Goal: Task Accomplishment & Management: Use online tool/utility

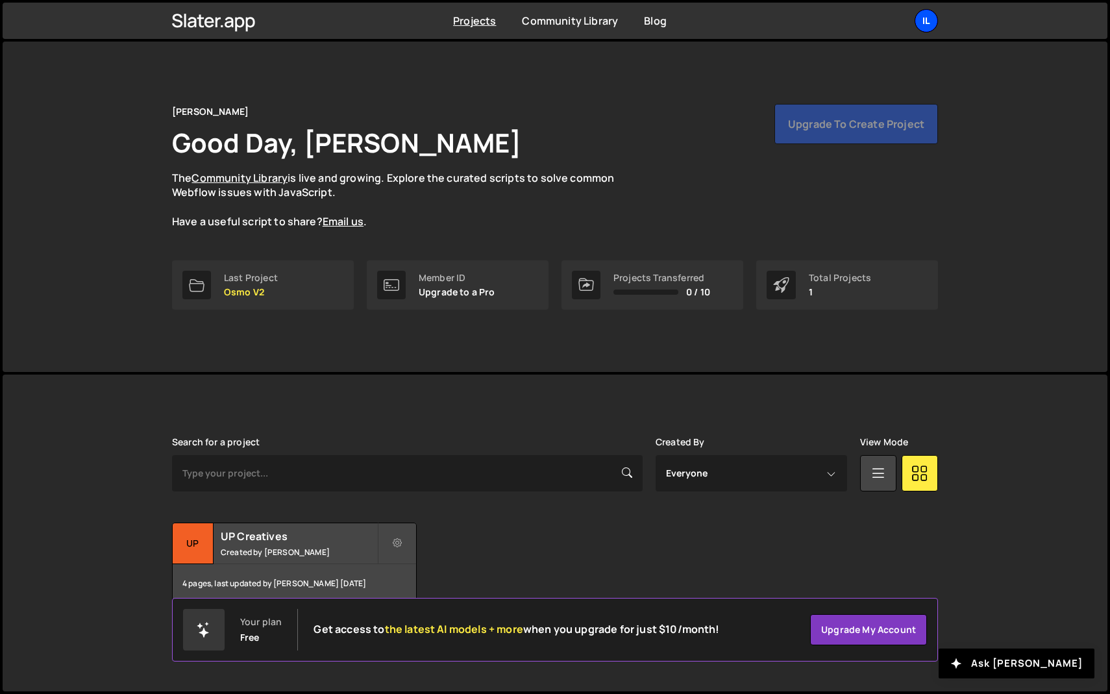
click at [931, 19] on div "Il" at bounding box center [926, 20] width 23 height 23
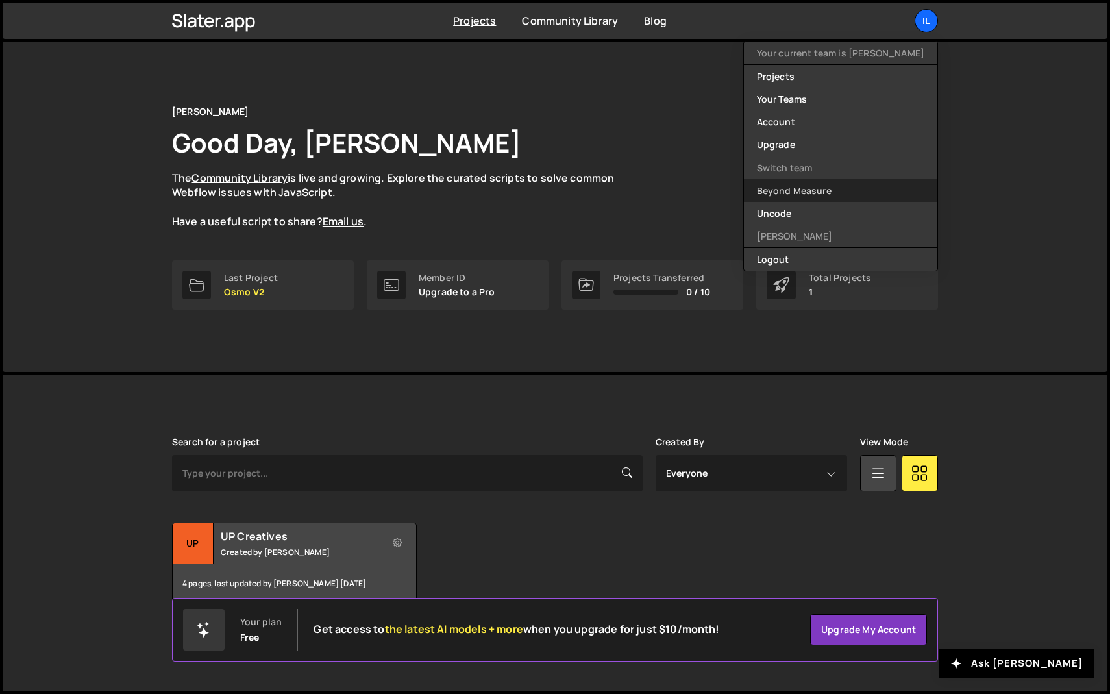
click at [853, 196] on link "Beyond Measure" at bounding box center [841, 190] width 194 height 23
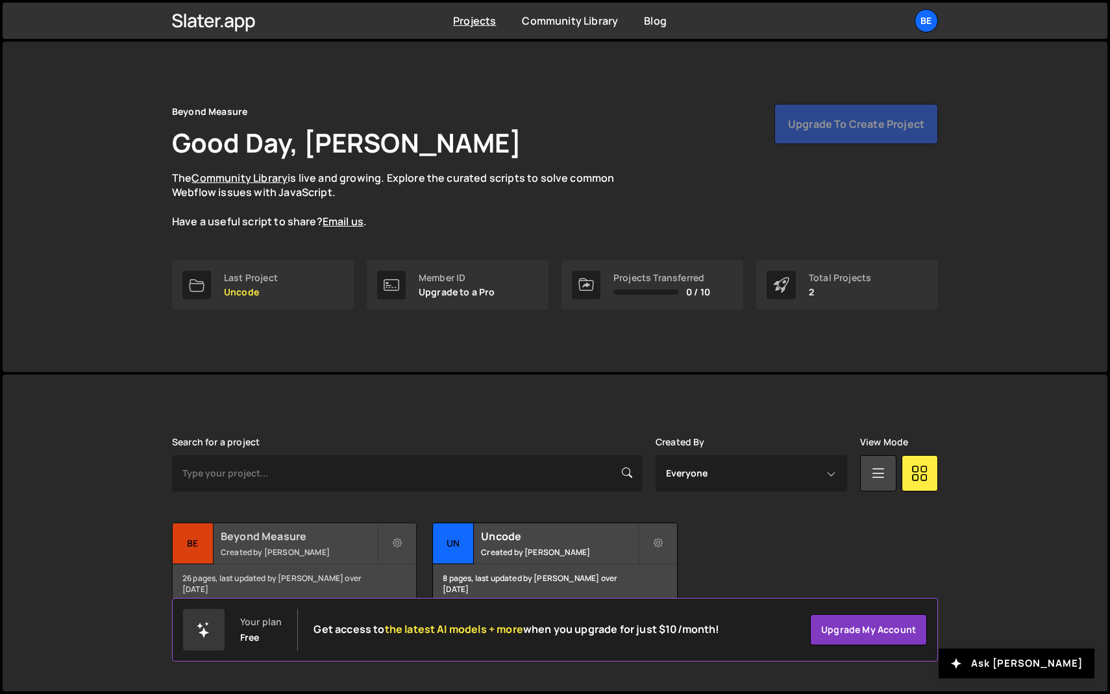
click at [269, 542] on h2 "Beyond Measure" at bounding box center [299, 536] width 157 height 14
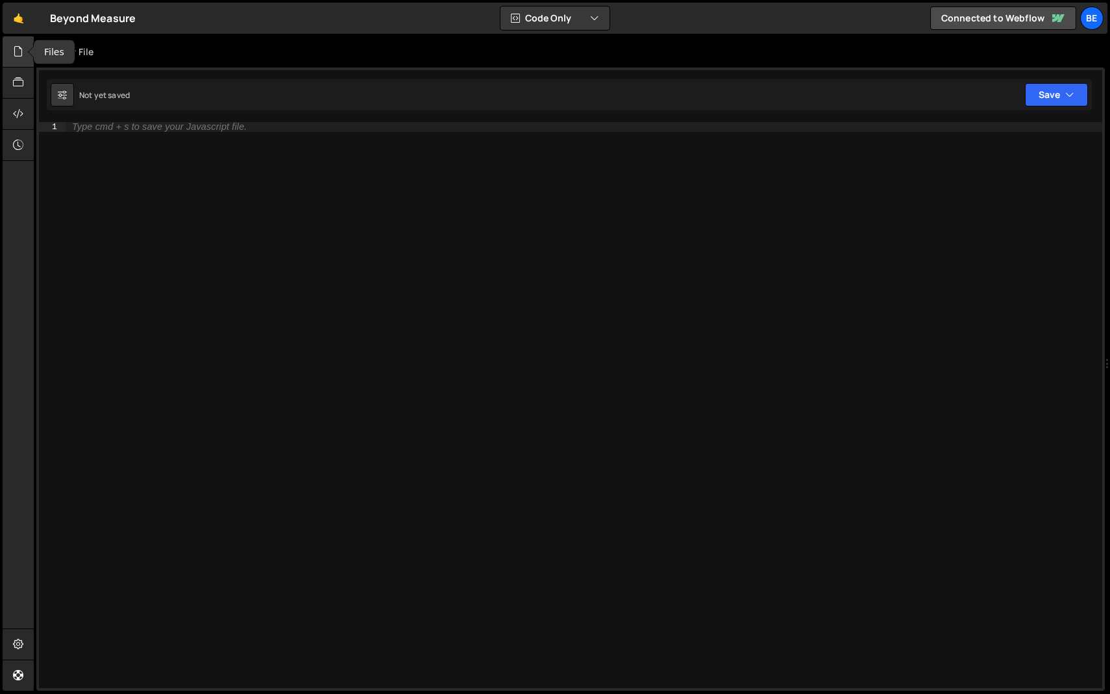
click at [29, 60] on div at bounding box center [19, 51] width 32 height 31
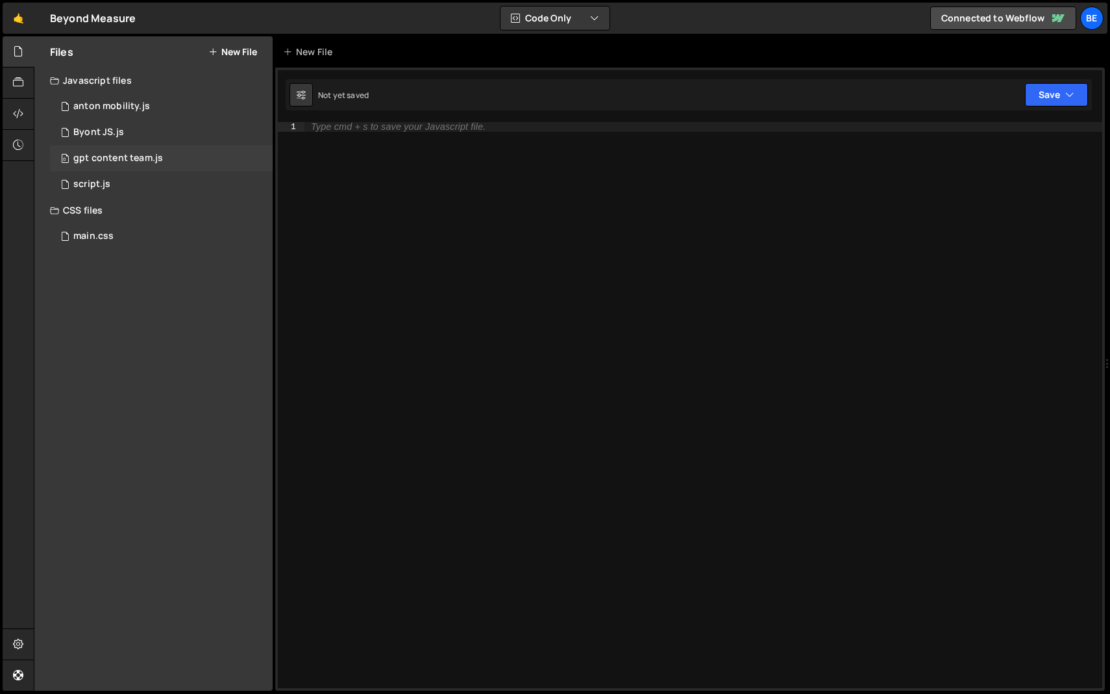
click at [101, 159] on div "gpt content team.js" at bounding box center [118, 159] width 90 height 12
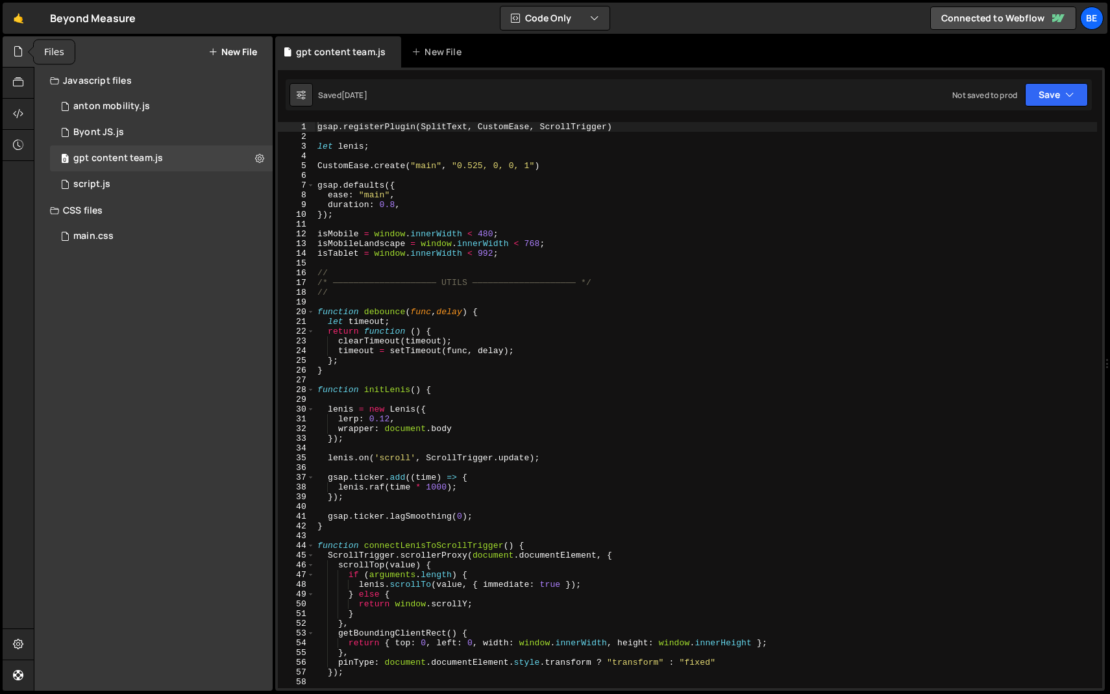
click at [10, 36] on div at bounding box center [19, 51] width 32 height 31
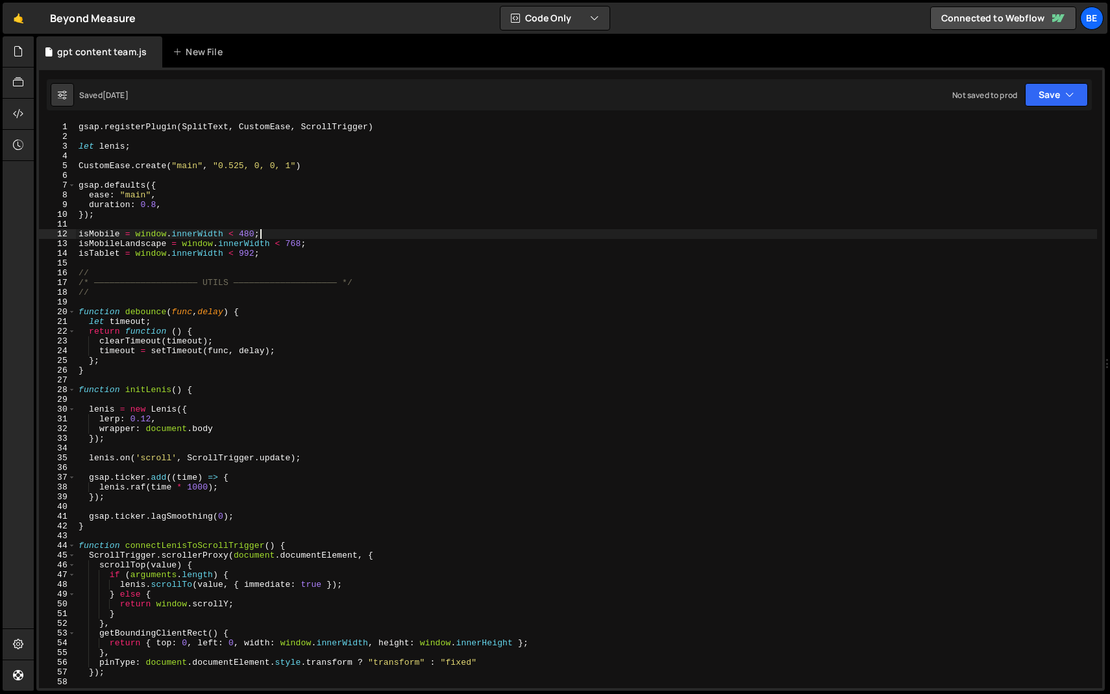
click at [327, 237] on div "gsap . registerPlugin ( SplitText , CustomEase , ScrollTrigger ) let lenis ; Cu…" at bounding box center [586, 415] width 1021 height 586
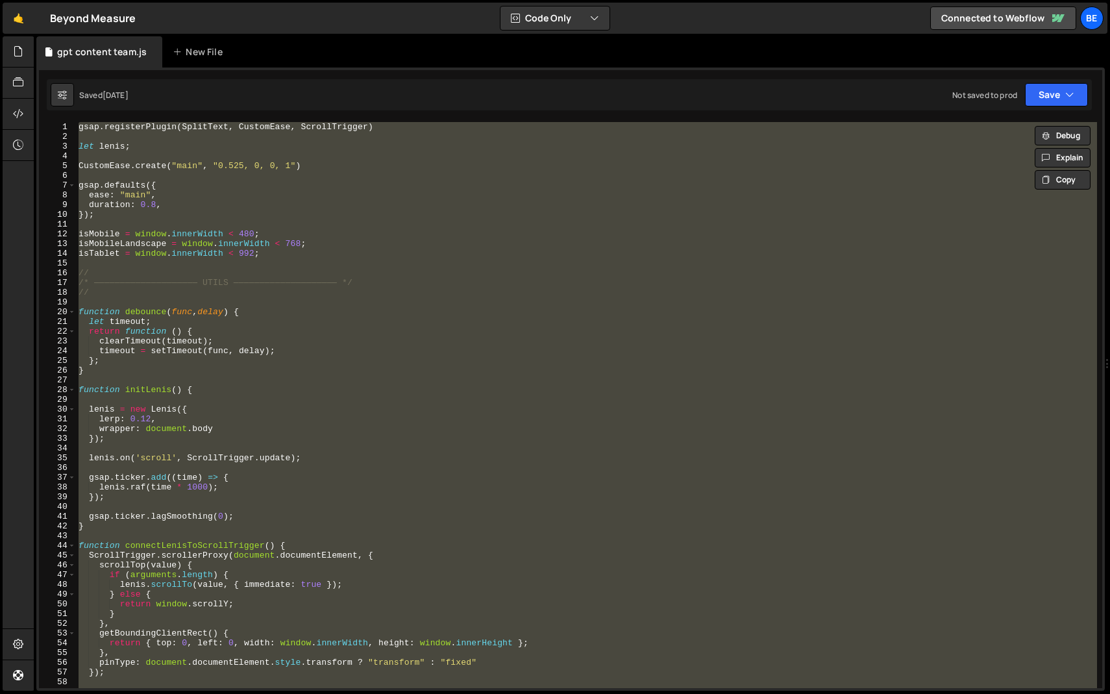
click at [323, 207] on div "gsap . registerPlugin ( SplitText , CustomEase , ScrollTrigger ) let lenis ; Cu…" at bounding box center [586, 405] width 1021 height 566
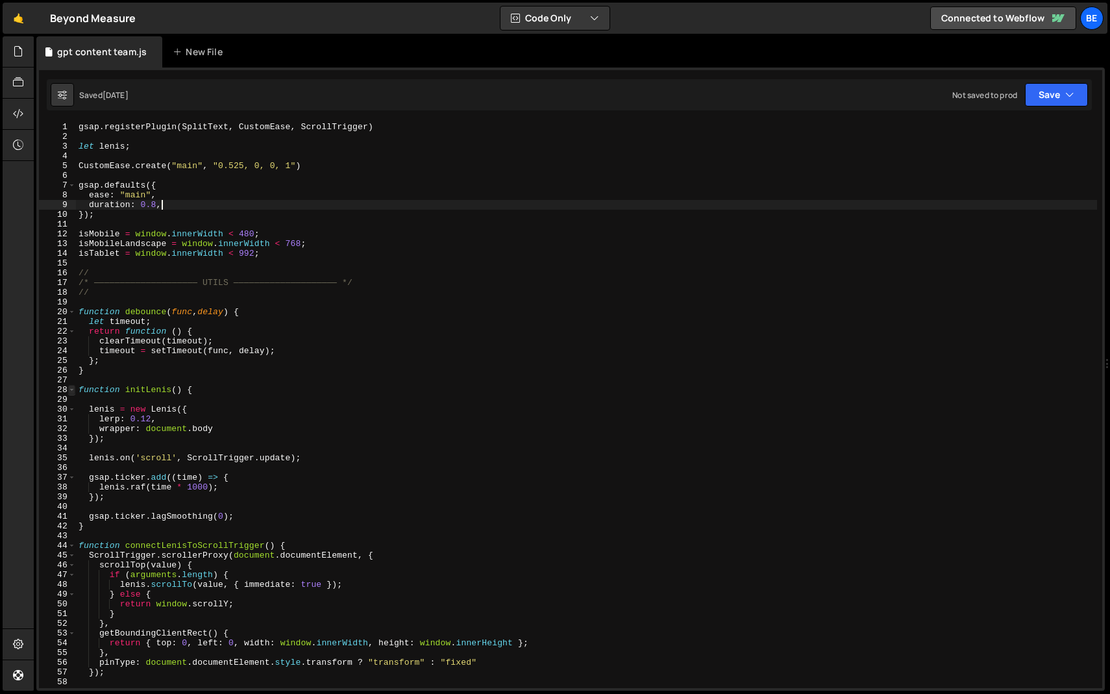
click at [72, 388] on span at bounding box center [71, 390] width 7 height 10
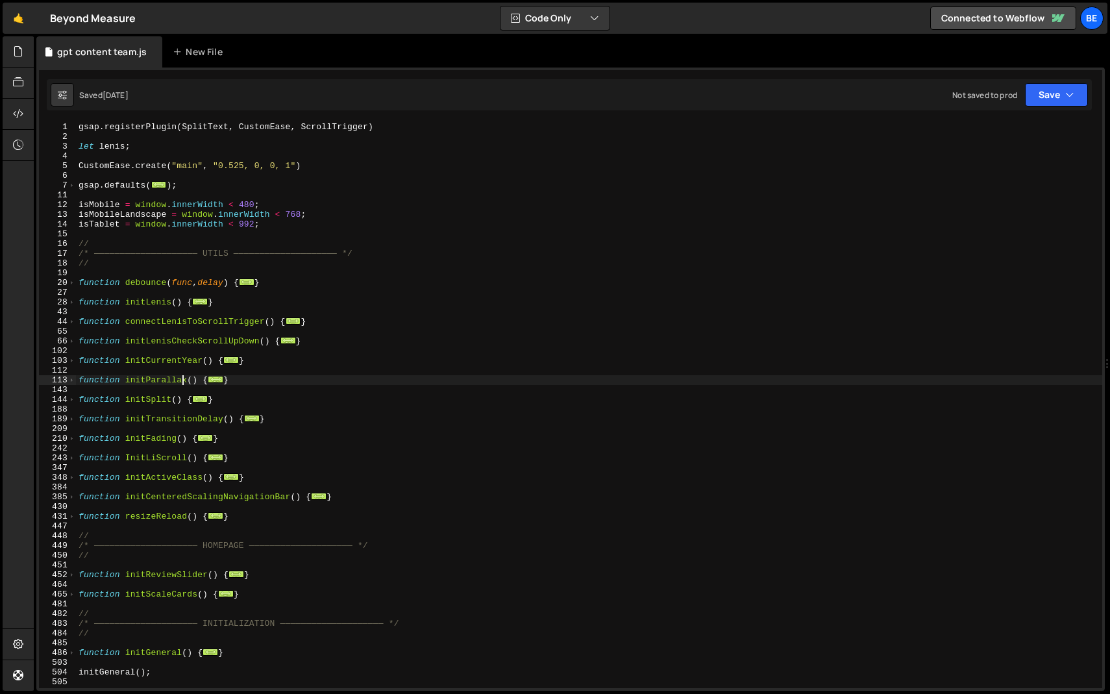
click at [182, 376] on div "gsap . registerPlugin ( SplitText , CustomEase , ScrollTrigger ) let lenis ; Cu…" at bounding box center [589, 415] width 1027 height 586
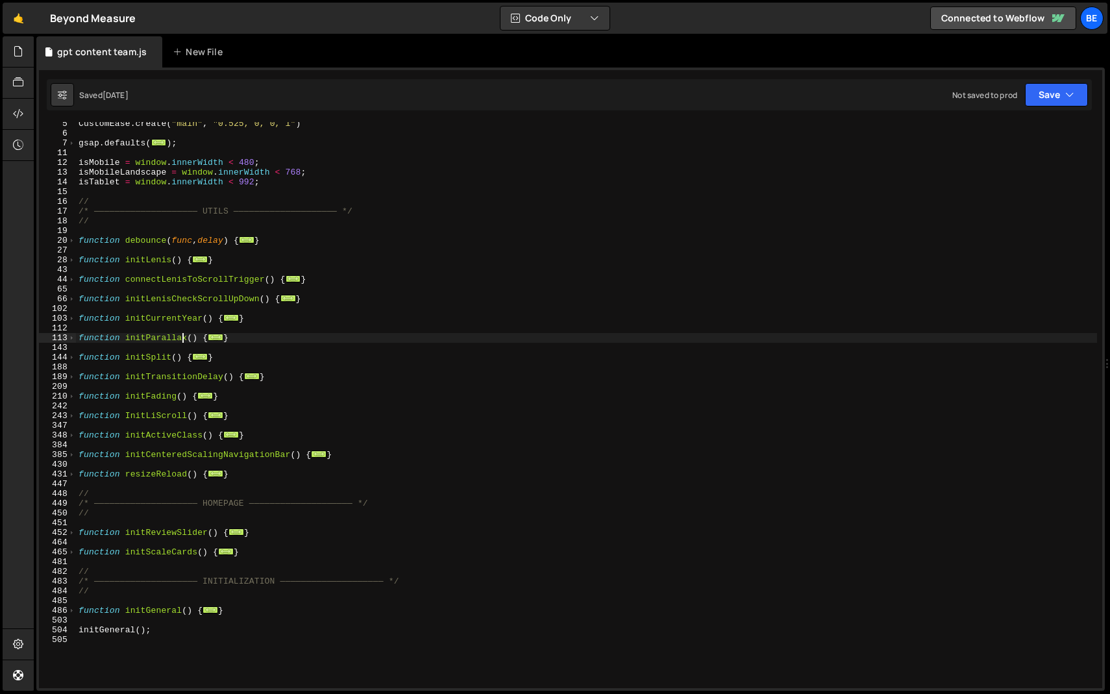
scroll to position [42, 0]
click at [198, 377] on div "CustomEase . create ( "main" , "0.525, 0, 0, 1" ) gsap . defaults ( ... ) ; isM…" at bounding box center [586, 412] width 1021 height 586
type textarea "function initTransitionDelay() {"
click at [192, 389] on div "CustomEase . create ( "main" , "0.525, 0, 0, 1" ) gsap . defaults ( ... ) ; isM…" at bounding box center [586, 412] width 1021 height 586
drag, startPoint x: 229, startPoint y: 396, endPoint x: 54, endPoint y: 395, distance: 174.7
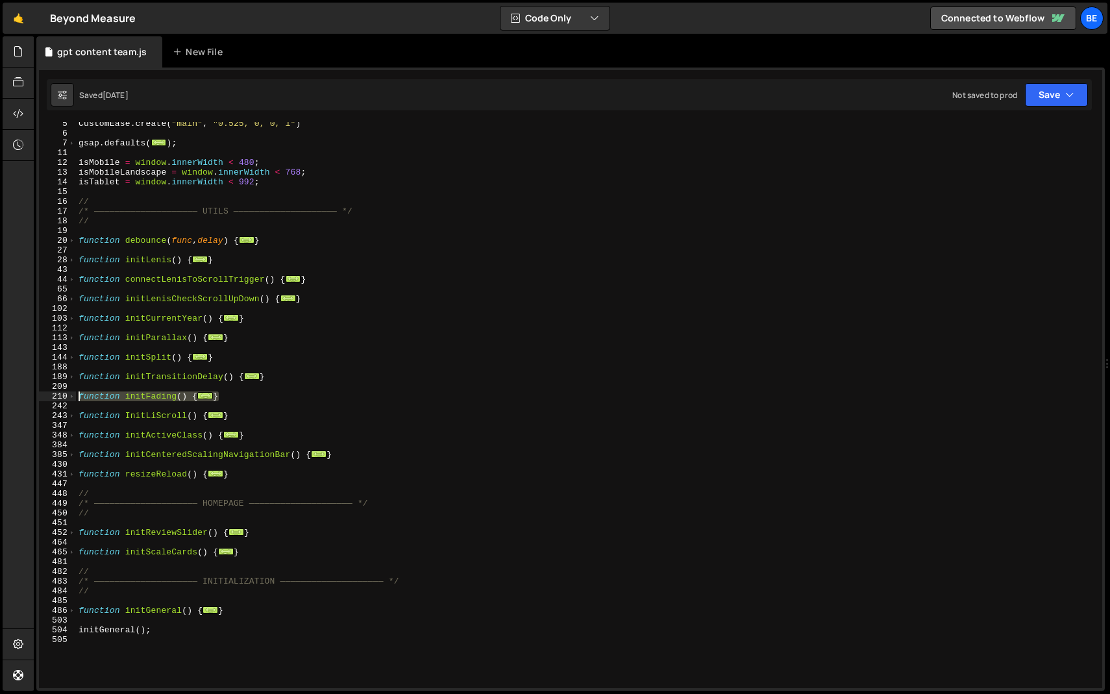
click at [54, 395] on div "5 6 7 11 12 13 14 15 16 17 18 19 20 27 28 43 44 65 66 102 103 112 113 143 144 1…" at bounding box center [571, 405] width 1064 height 566
type textarea "function initFading() { const elements = ["
click at [154, 407] on div "CustomEase . create ( "main" , "0.525, 0, 0, 1" ) gsap . defaults ( ... ) ; isM…" at bounding box center [586, 412] width 1021 height 586
drag, startPoint x: 231, startPoint y: 396, endPoint x: 45, endPoint y: 395, distance: 185.1
click at [45, 395] on div "5 6 7 11 12 13 14 15 16 17 18 19 20 27 28 43 44 65 66 102 103 112 113 143 144 1…" at bounding box center [571, 405] width 1064 height 566
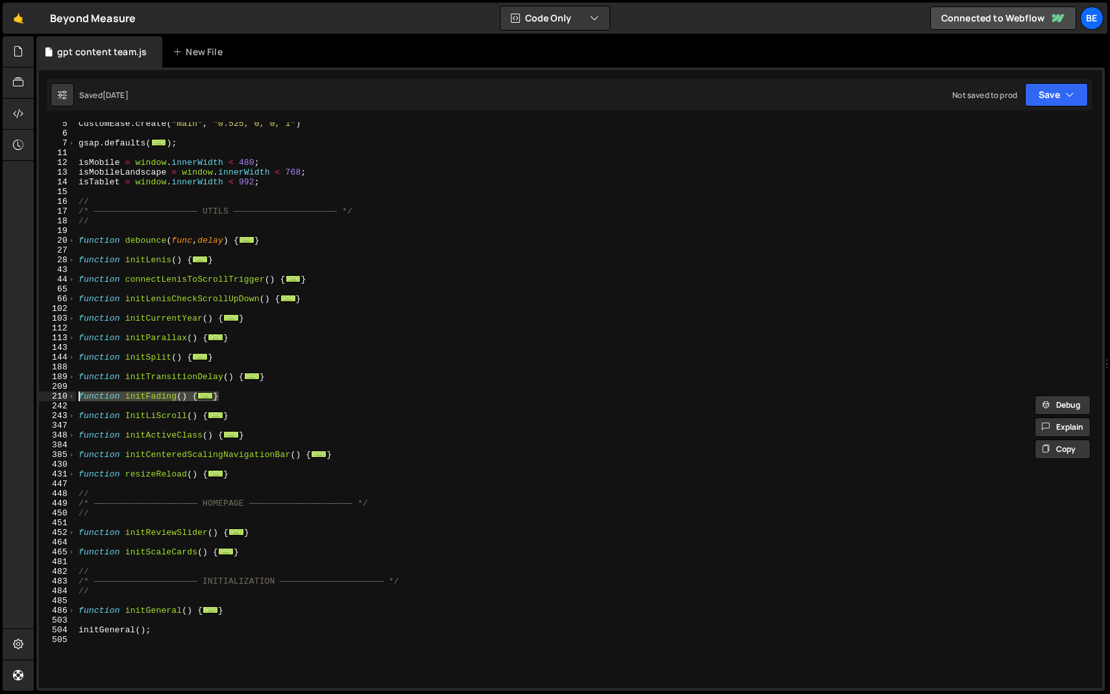
paste textarea "}"
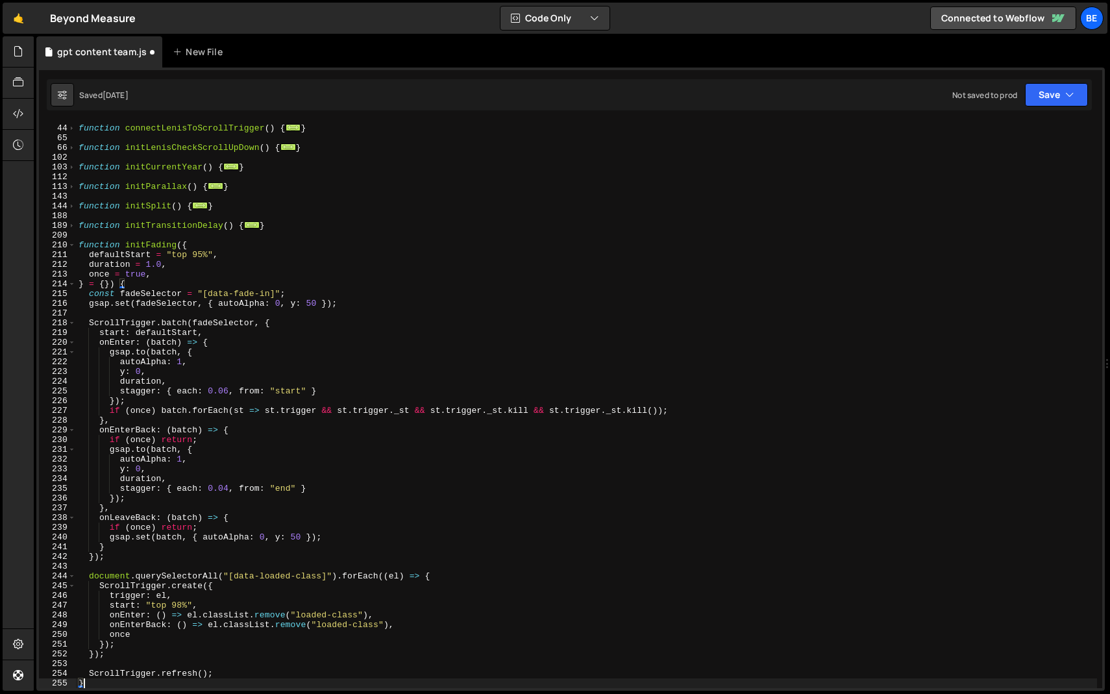
type textarea "ScrollTrigger.refresh();"
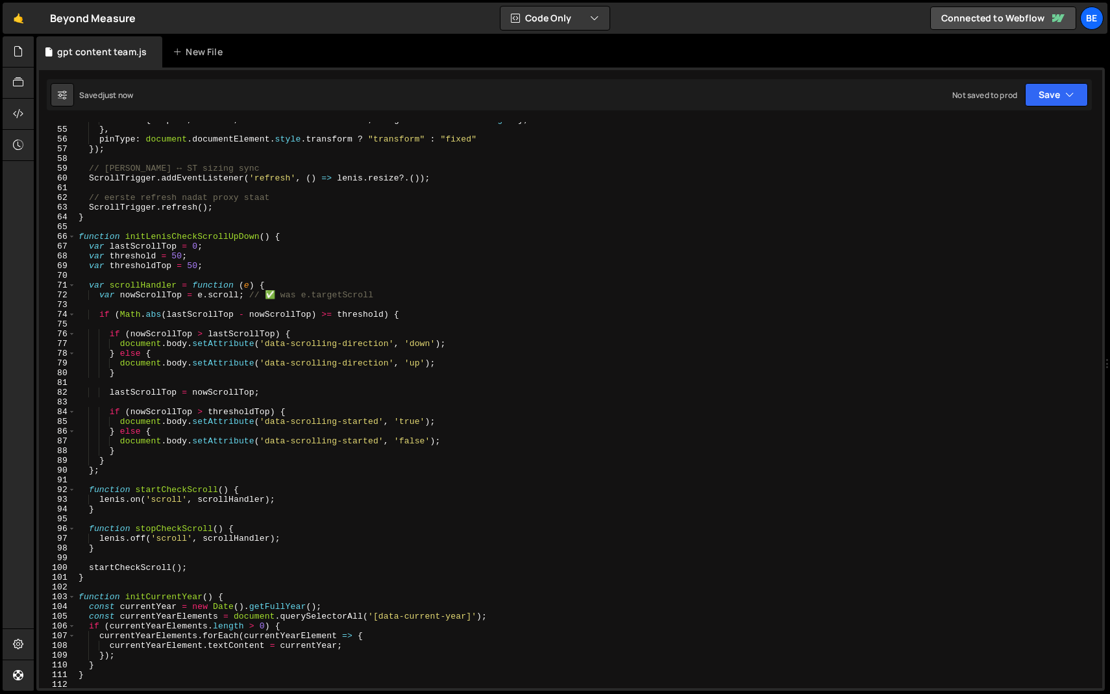
scroll to position [523, 0]
